Goal: Information Seeking & Learning: Learn about a topic

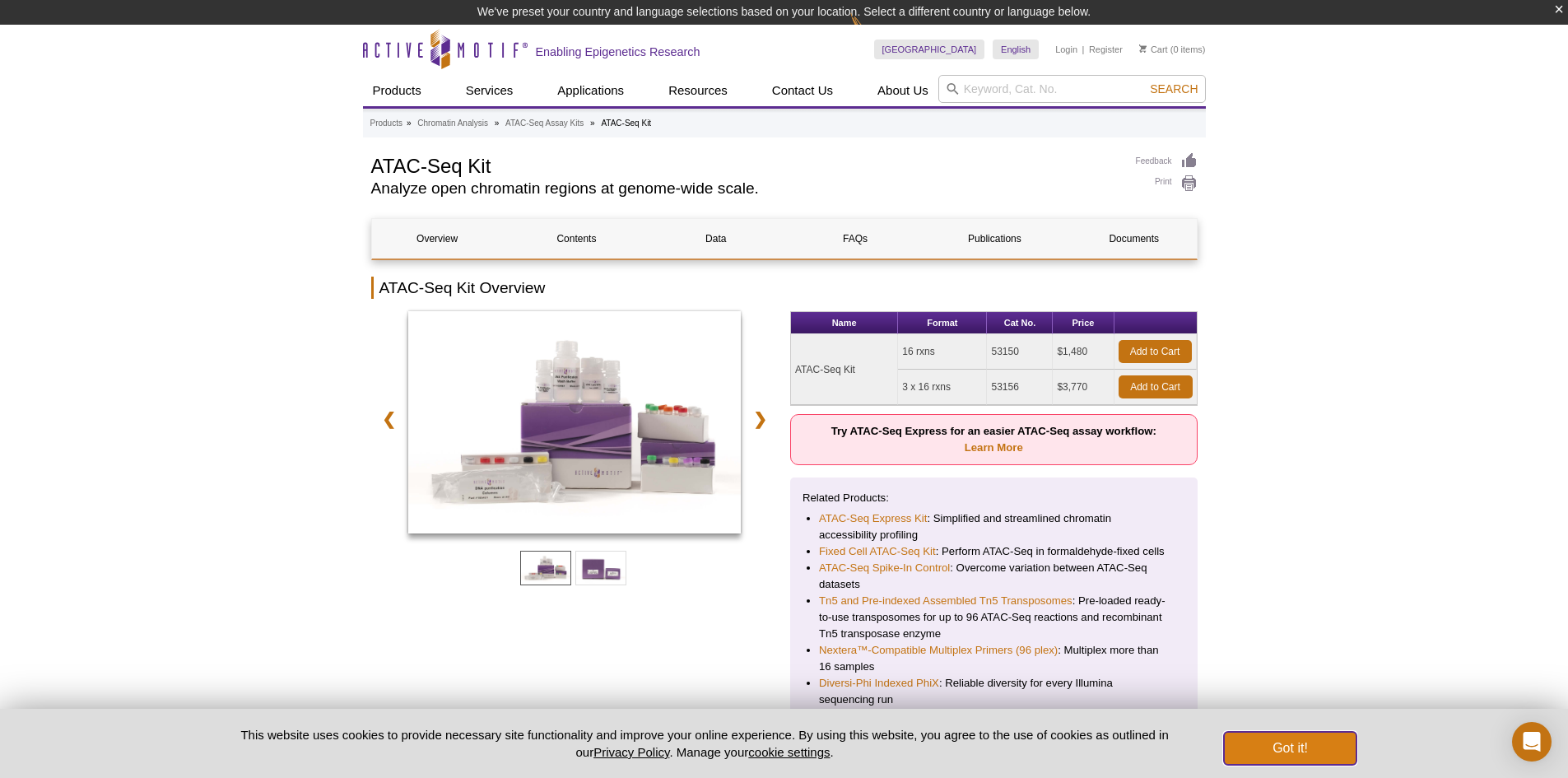
click at [1277, 746] on button "Got it!" at bounding box center [1290, 748] width 132 height 33
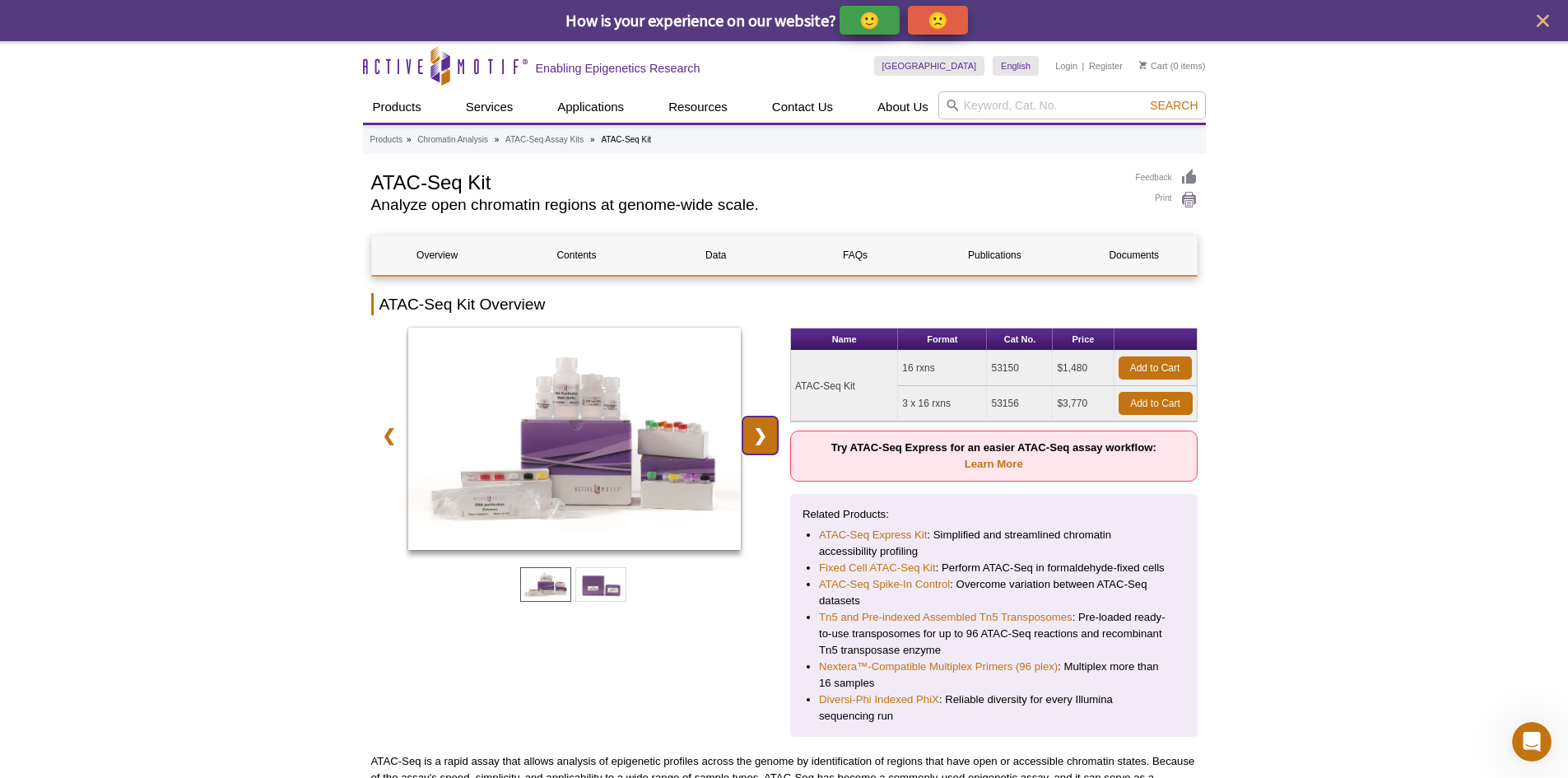
click at [756, 440] on link "❯" at bounding box center [760, 436] width 35 height 38
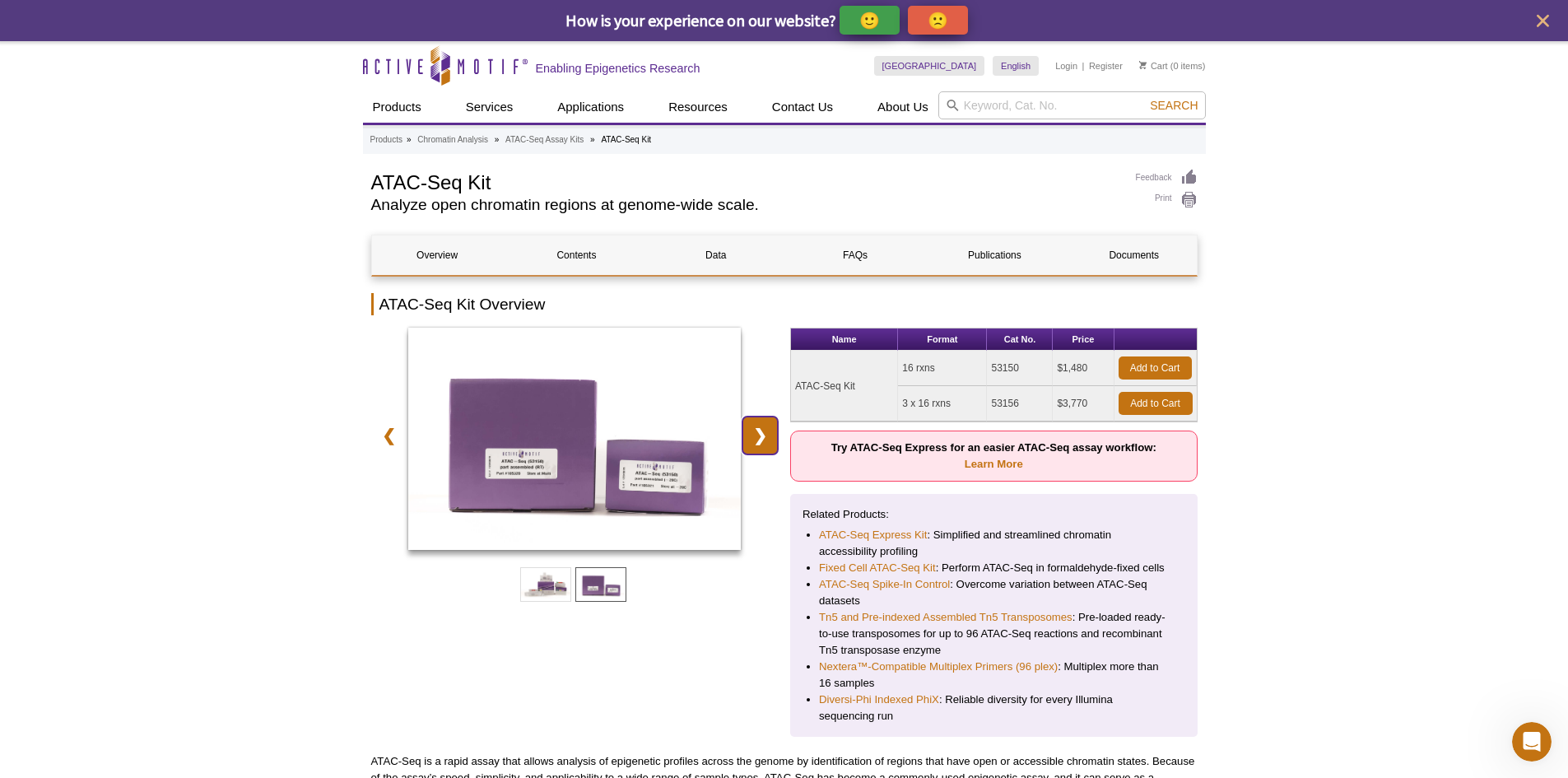
click at [756, 440] on link "❯" at bounding box center [760, 436] width 35 height 38
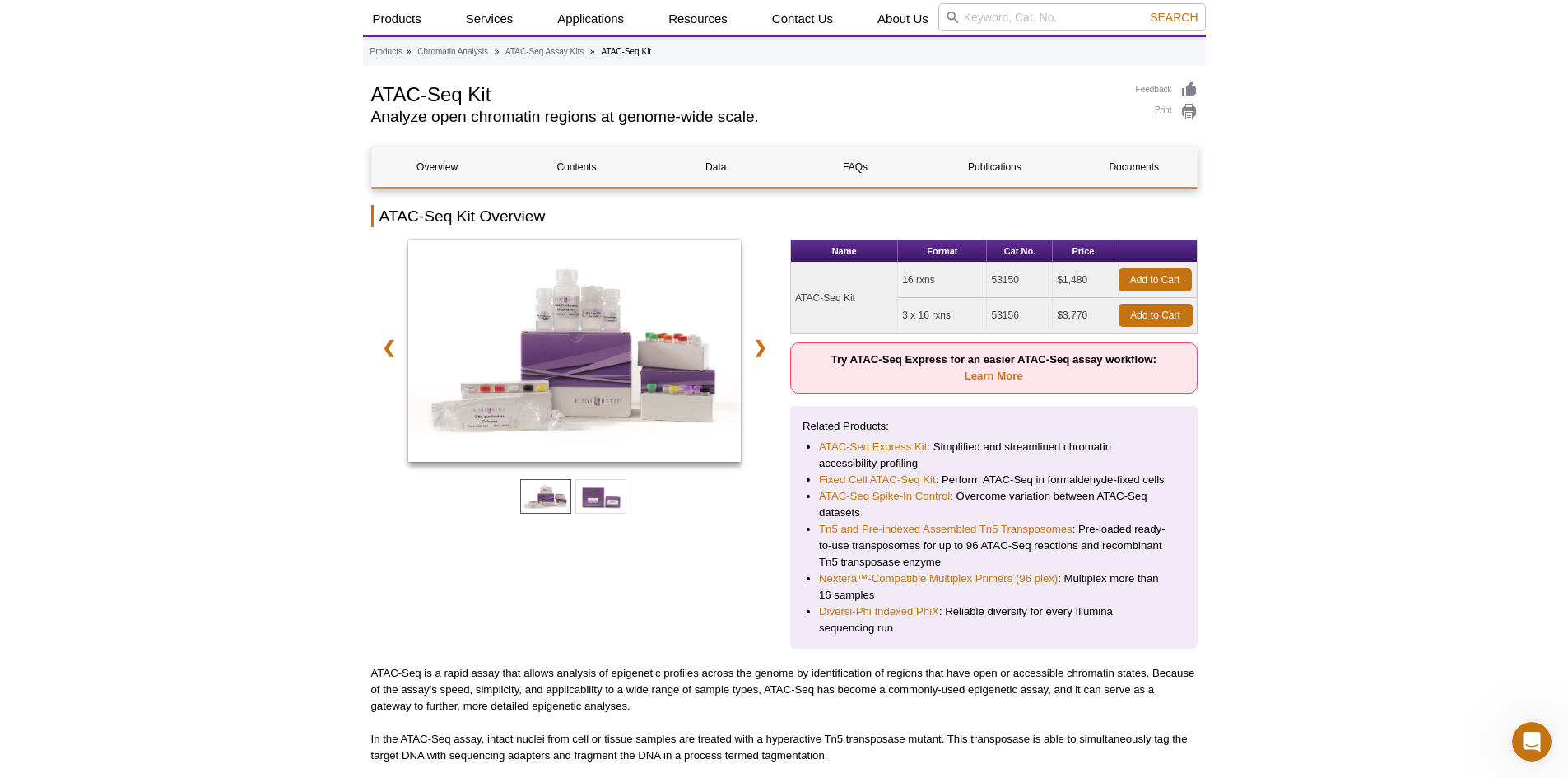
scroll to position [82, 0]
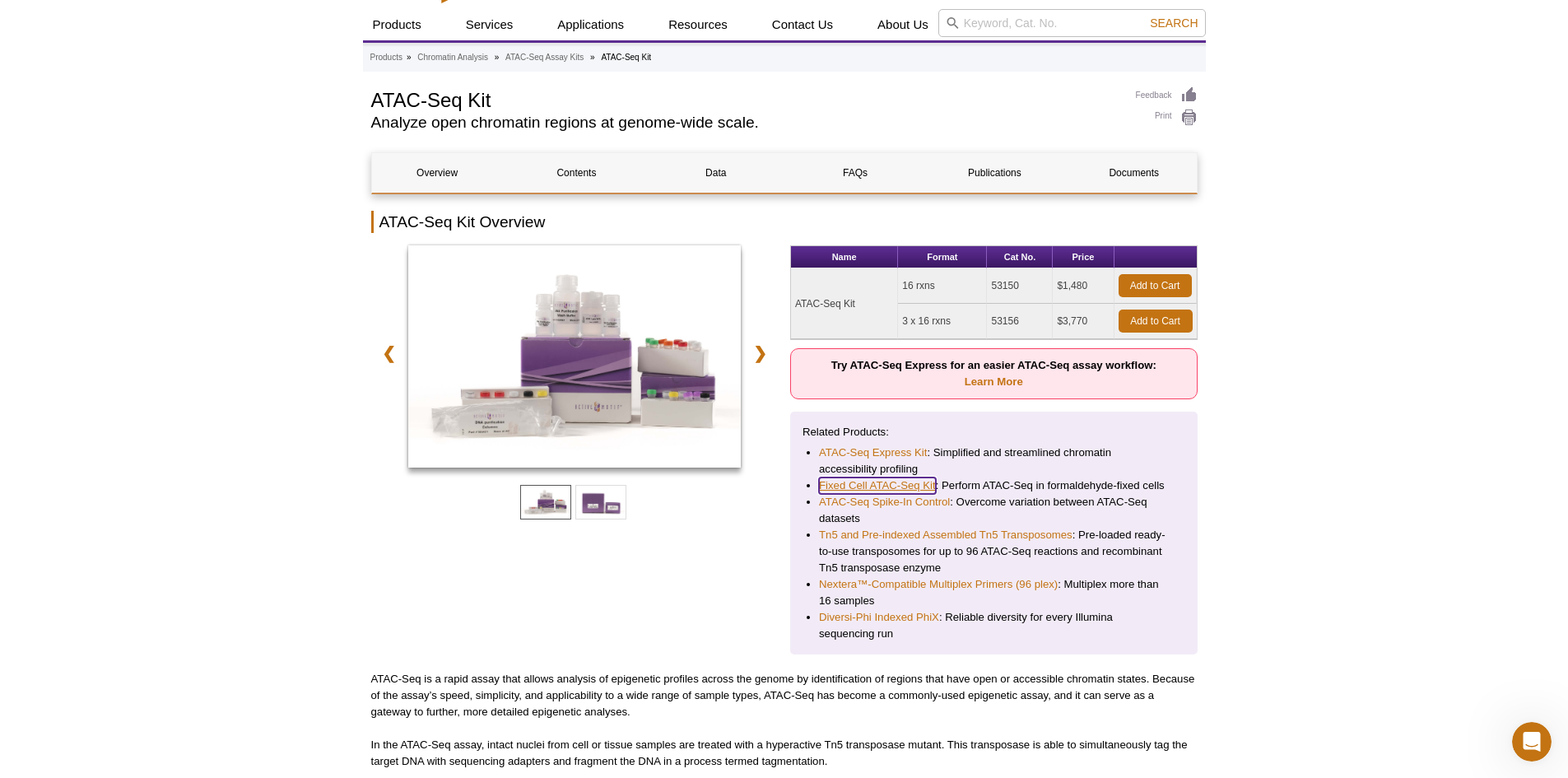
click at [861, 490] on link "Fixed Cell ATAC-Seq Kit" at bounding box center [877, 486] width 117 height 16
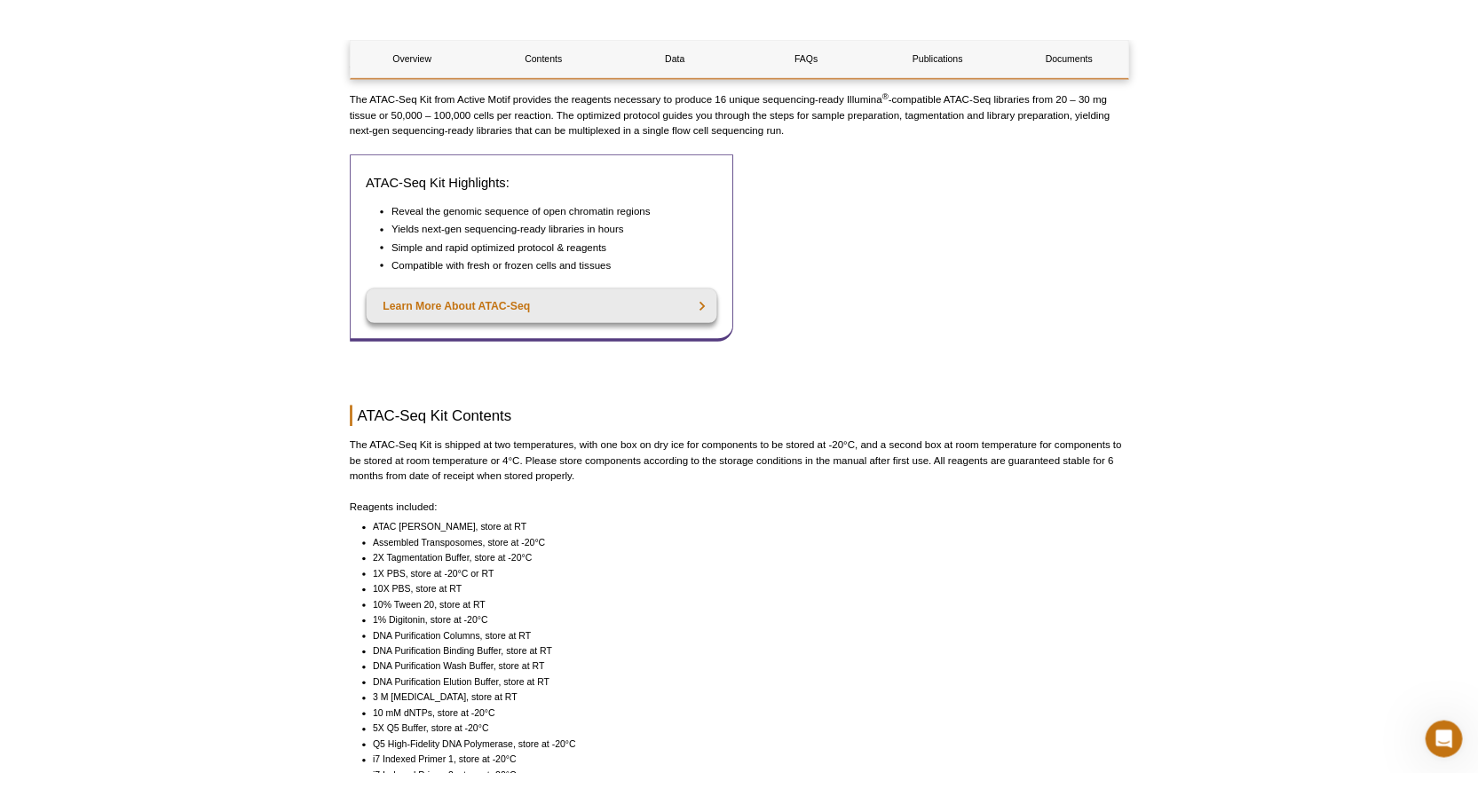
scroll to position [887, 0]
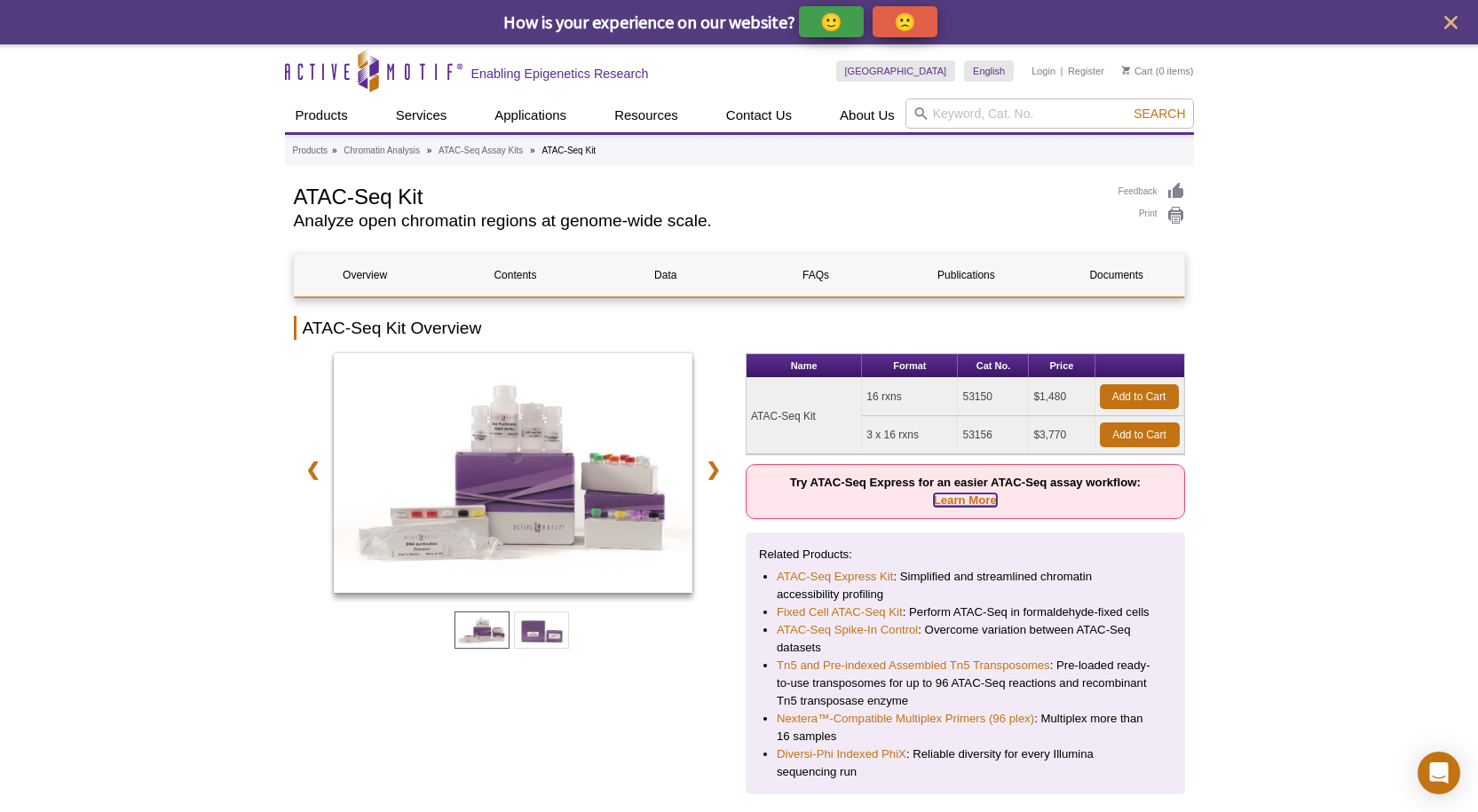
click at [954, 498] on link "Learn More" at bounding box center [965, 500] width 63 height 13
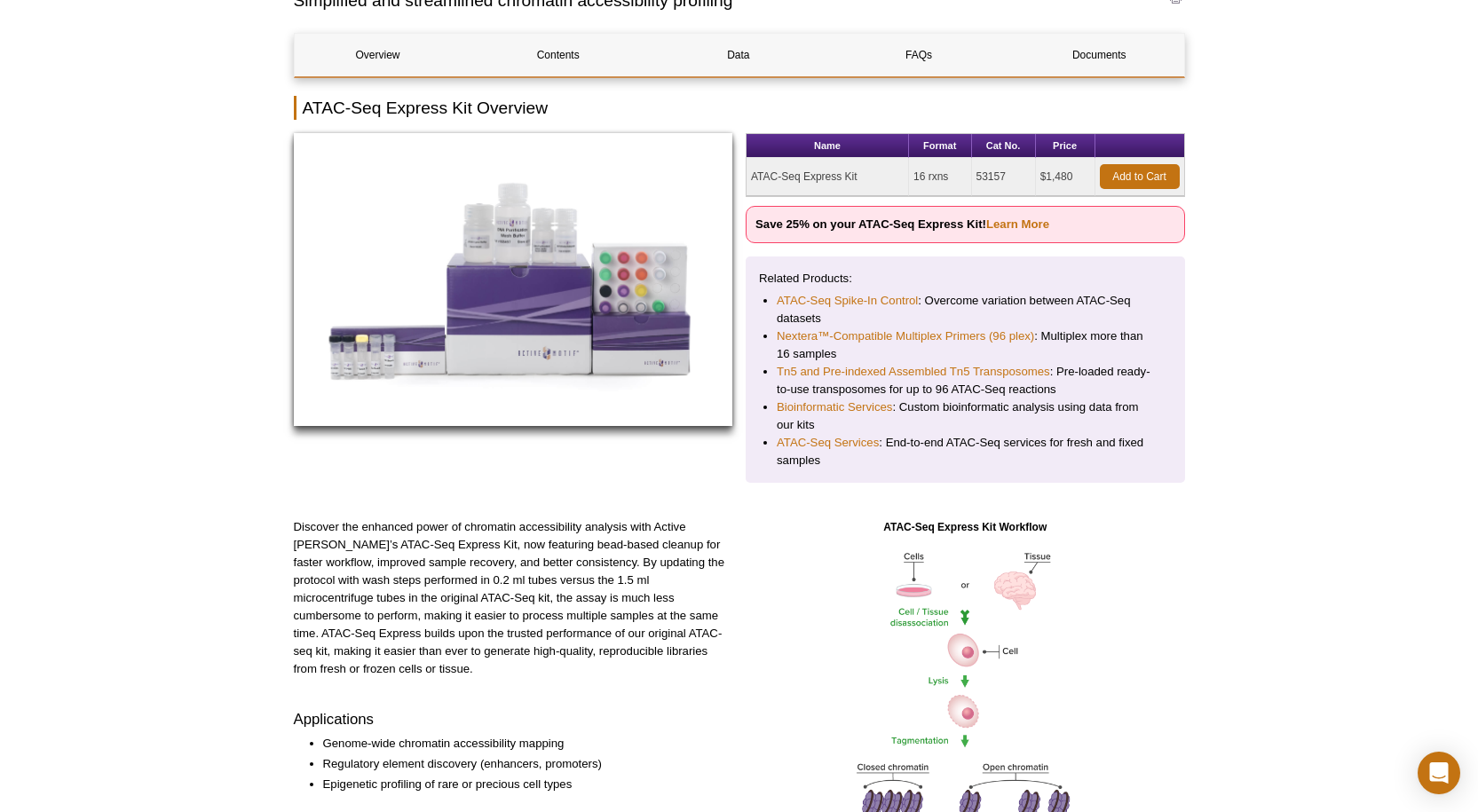
scroll to position [177, 0]
